Goal: Check status: Check status

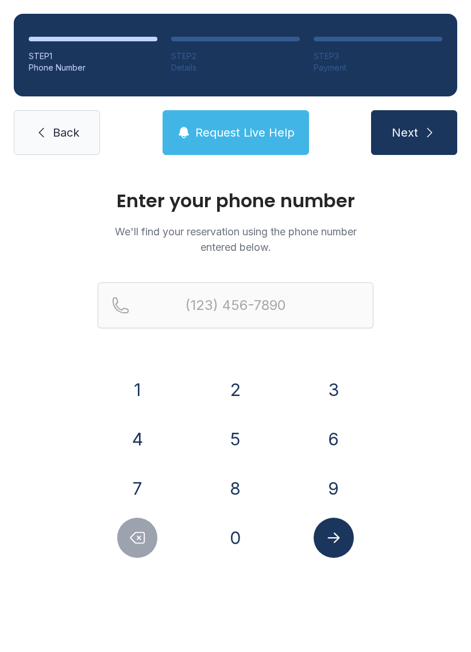
click at [334, 441] on button "6" at bounding box center [333, 439] width 40 height 40
click at [144, 377] on button "1" at bounding box center [137, 390] width 40 height 40
click at [149, 490] on button "7" at bounding box center [137, 489] width 40 height 40
click at [137, 442] on button "4" at bounding box center [137, 439] width 40 height 40
click at [244, 447] on button "5" at bounding box center [235, 439] width 40 height 40
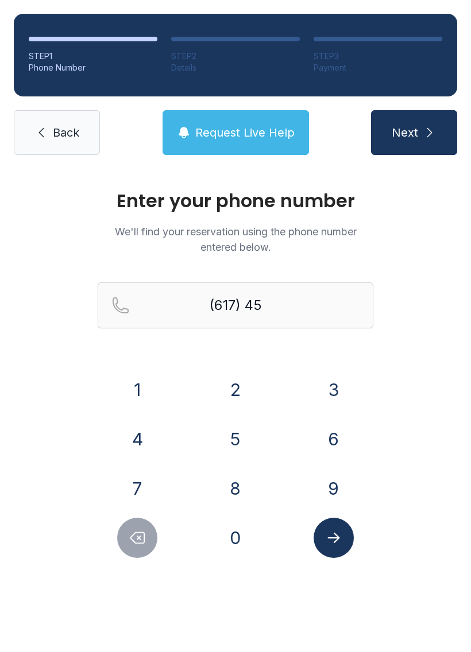
click at [243, 447] on button "5" at bounding box center [235, 439] width 40 height 40
click at [326, 478] on button "9" at bounding box center [333, 489] width 40 height 40
click at [238, 490] on button "8" at bounding box center [235, 489] width 40 height 40
click at [235, 482] on button "8" at bounding box center [235, 489] width 40 height 40
click at [140, 438] on button "4" at bounding box center [137, 439] width 40 height 40
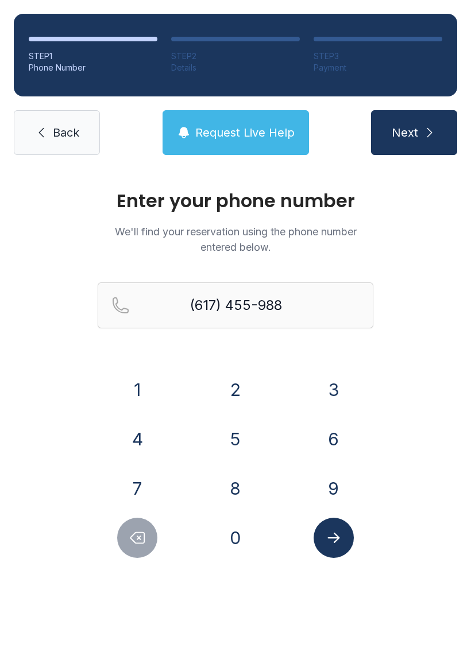
type input "[PHONE_NUMBER]"
click at [416, 137] on span "Next" at bounding box center [405, 133] width 26 height 16
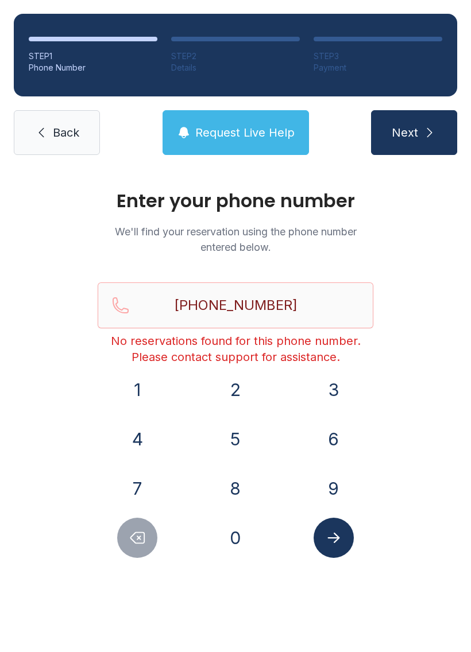
click at [229, 137] on span "Request Live Help" at bounding box center [244, 133] width 99 height 16
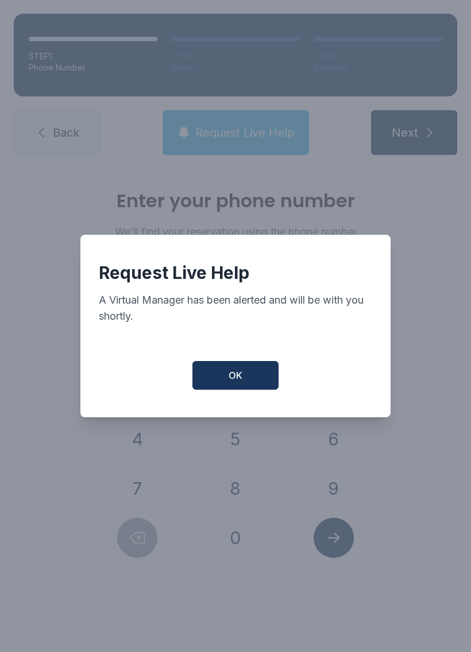
click at [245, 390] on button "OK" at bounding box center [235, 375] width 86 height 29
